Goal: Find specific page/section: Find specific page/section

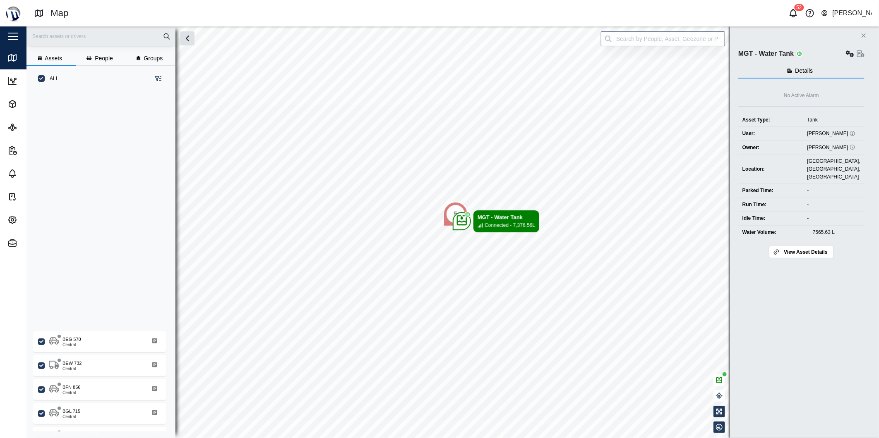
scroll to position [336, 129]
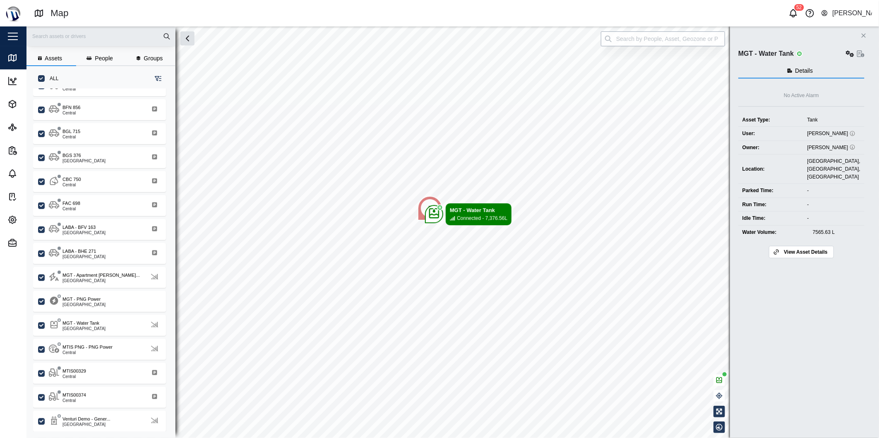
click at [664, 45] on input "search" at bounding box center [663, 38] width 124 height 15
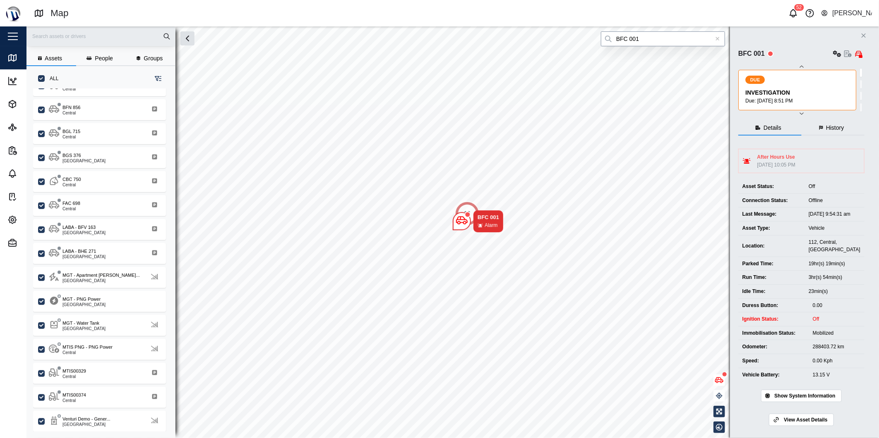
type input "BFC 001"
click at [818, 426] on span "View Asset Details" at bounding box center [804, 420] width 43 height 12
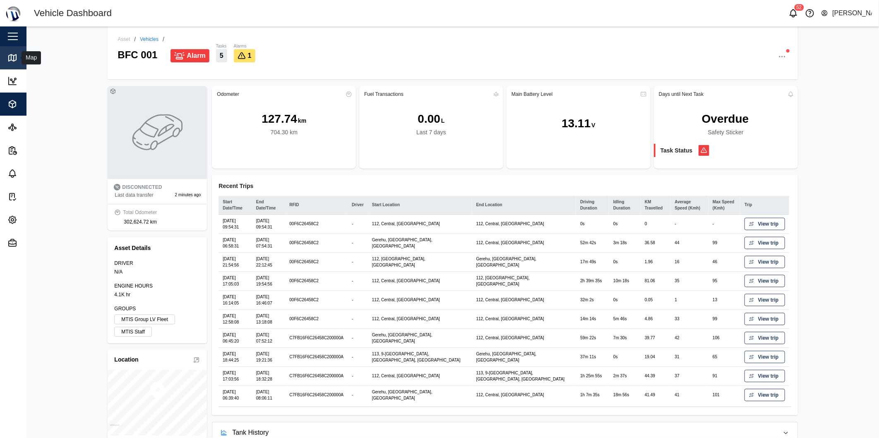
click at [15, 53] on icon at bounding box center [12, 58] width 10 height 10
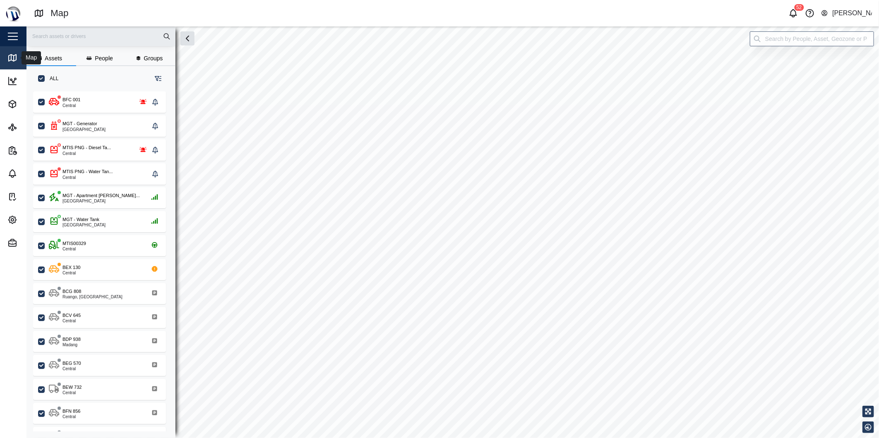
scroll to position [336, 129]
